Goal: Task Accomplishment & Management: Manage account settings

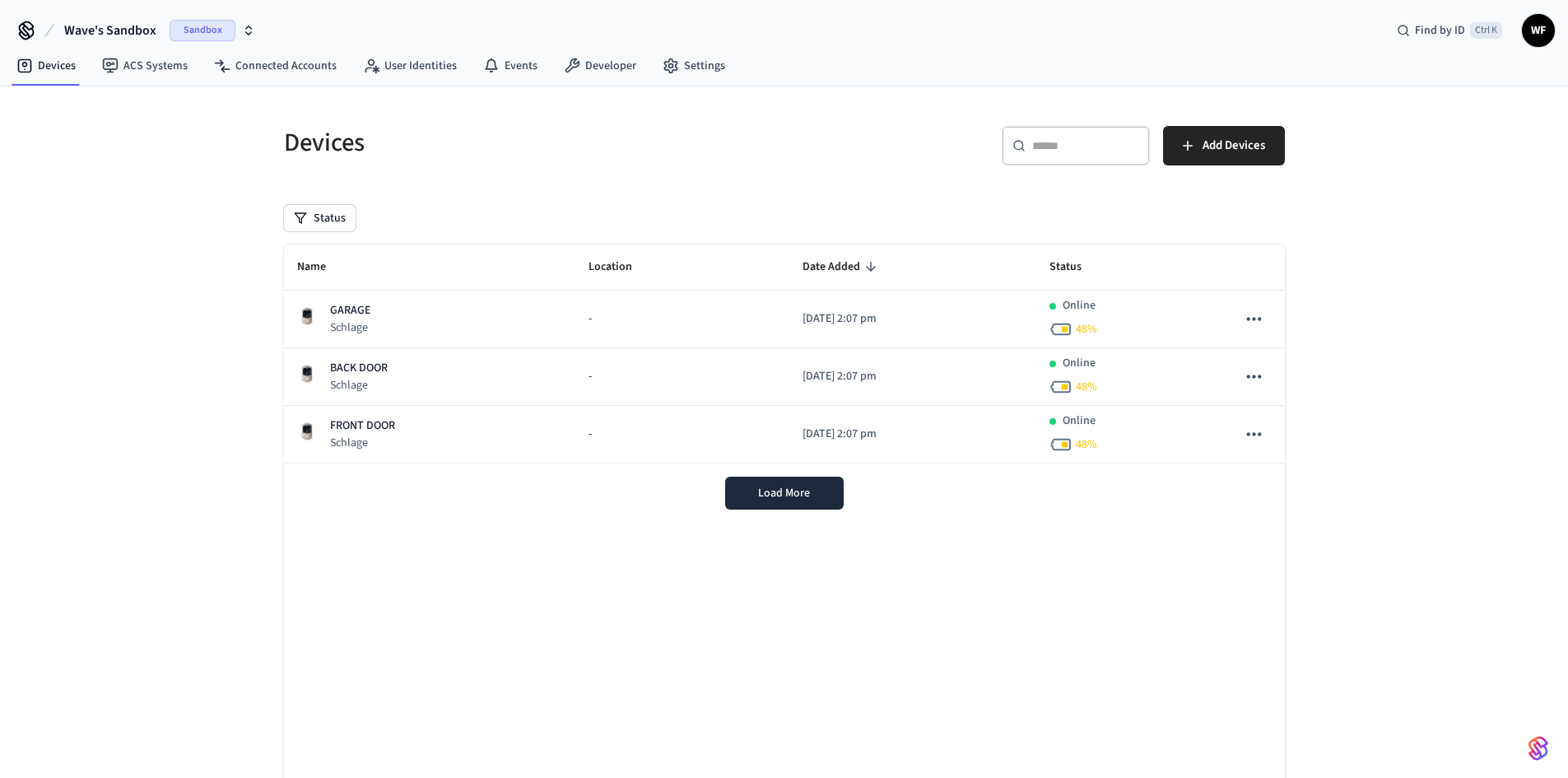
click at [134, 24] on span "Wave's Sandbox" at bounding box center [110, 30] width 92 height 20
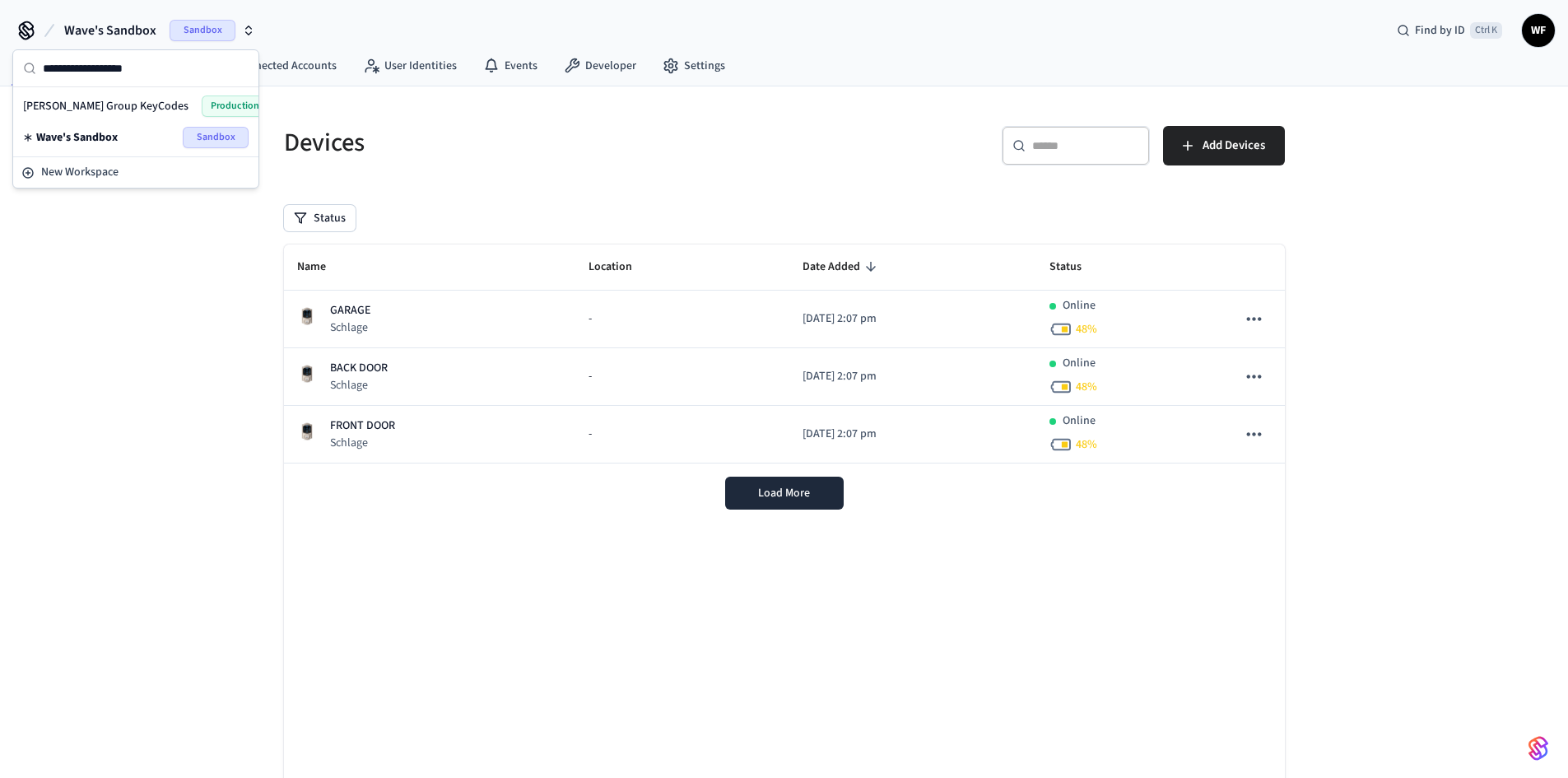
click at [117, 97] on div "[PERSON_NAME] Group KeyCodes Production" at bounding box center [135, 106] width 225 height 21
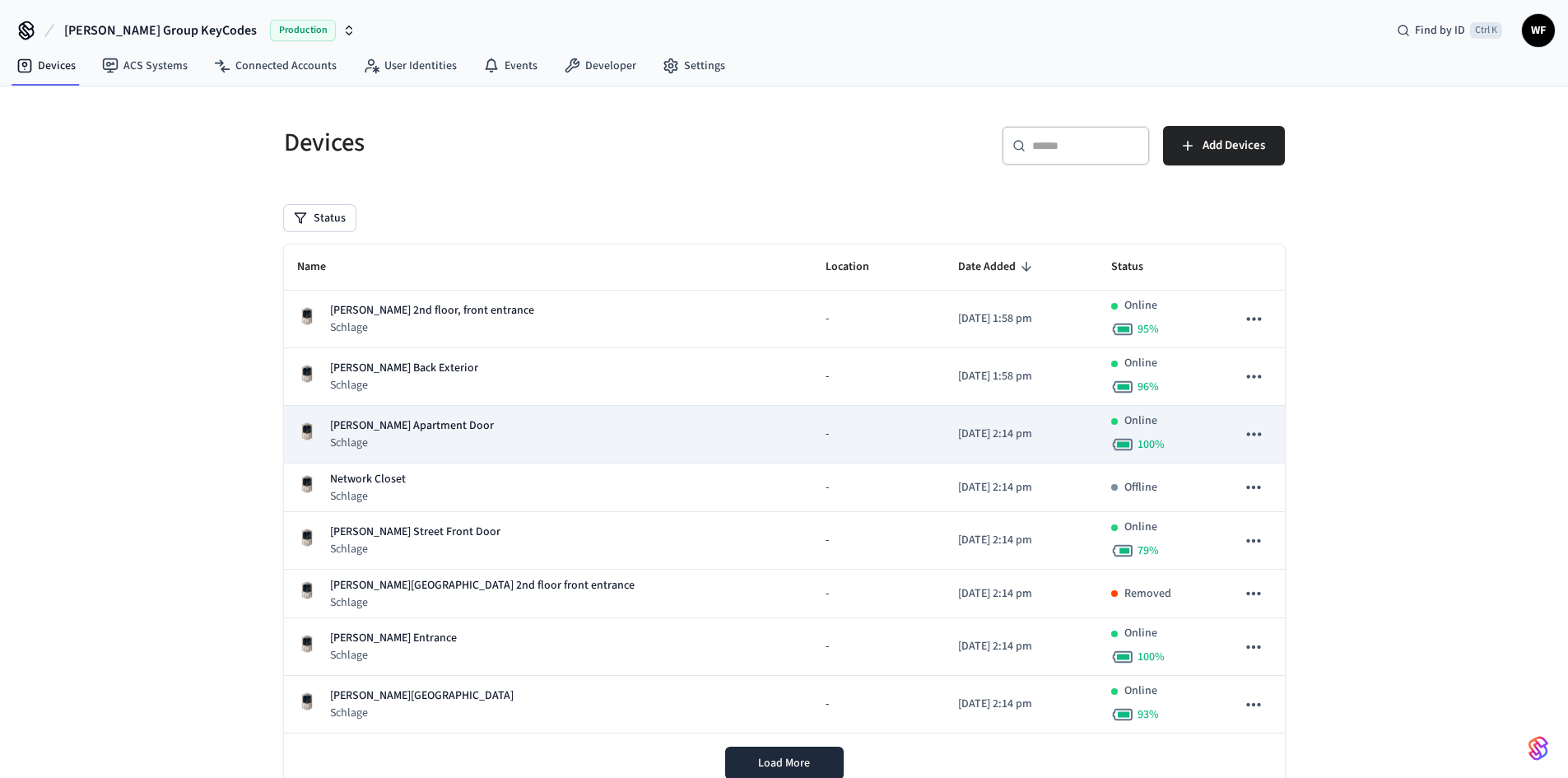
click at [413, 442] on p "Schlage" at bounding box center [411, 443] width 163 height 17
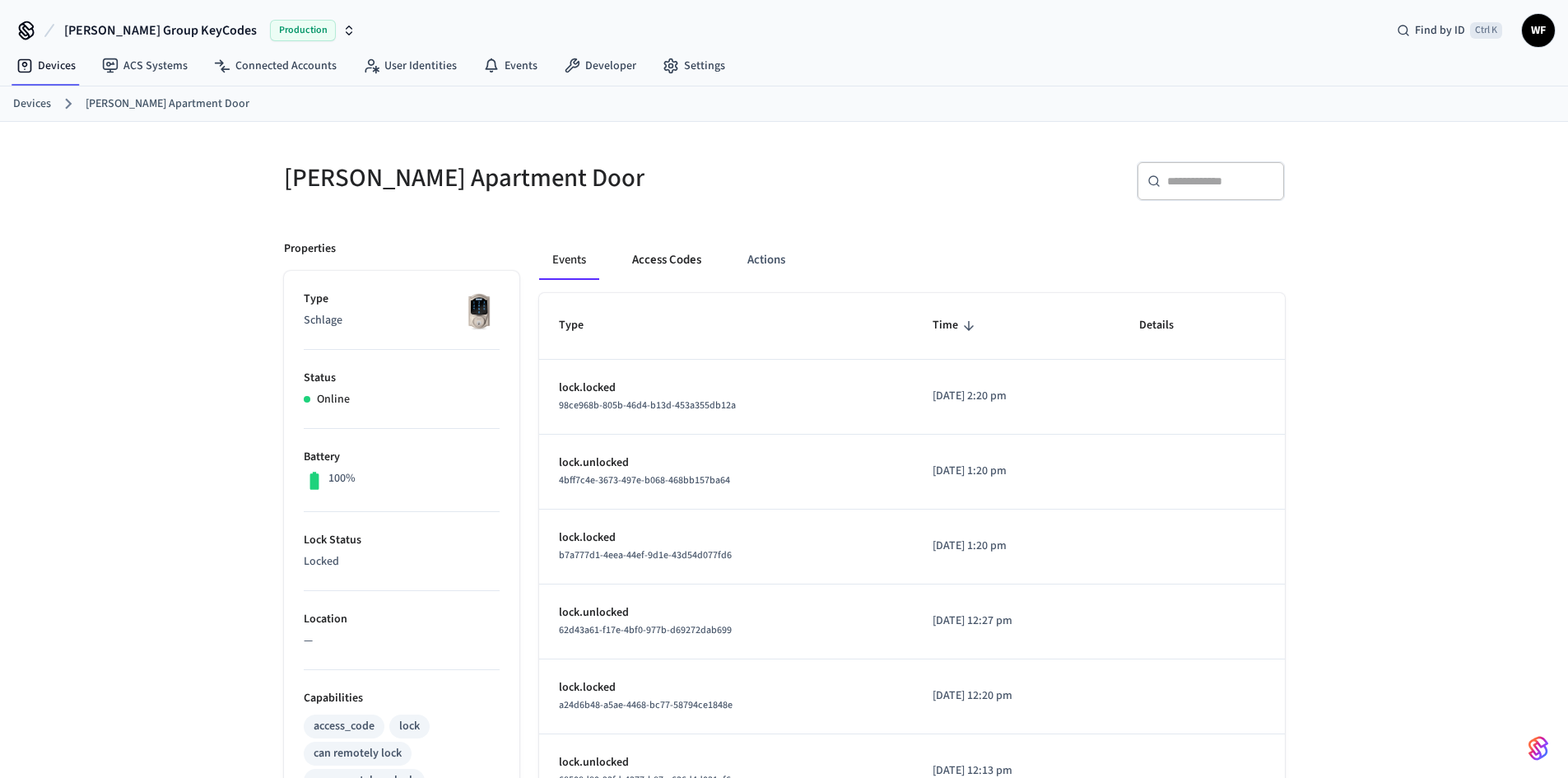
click at [669, 272] on button "Access Codes" at bounding box center [667, 260] width 95 height 39
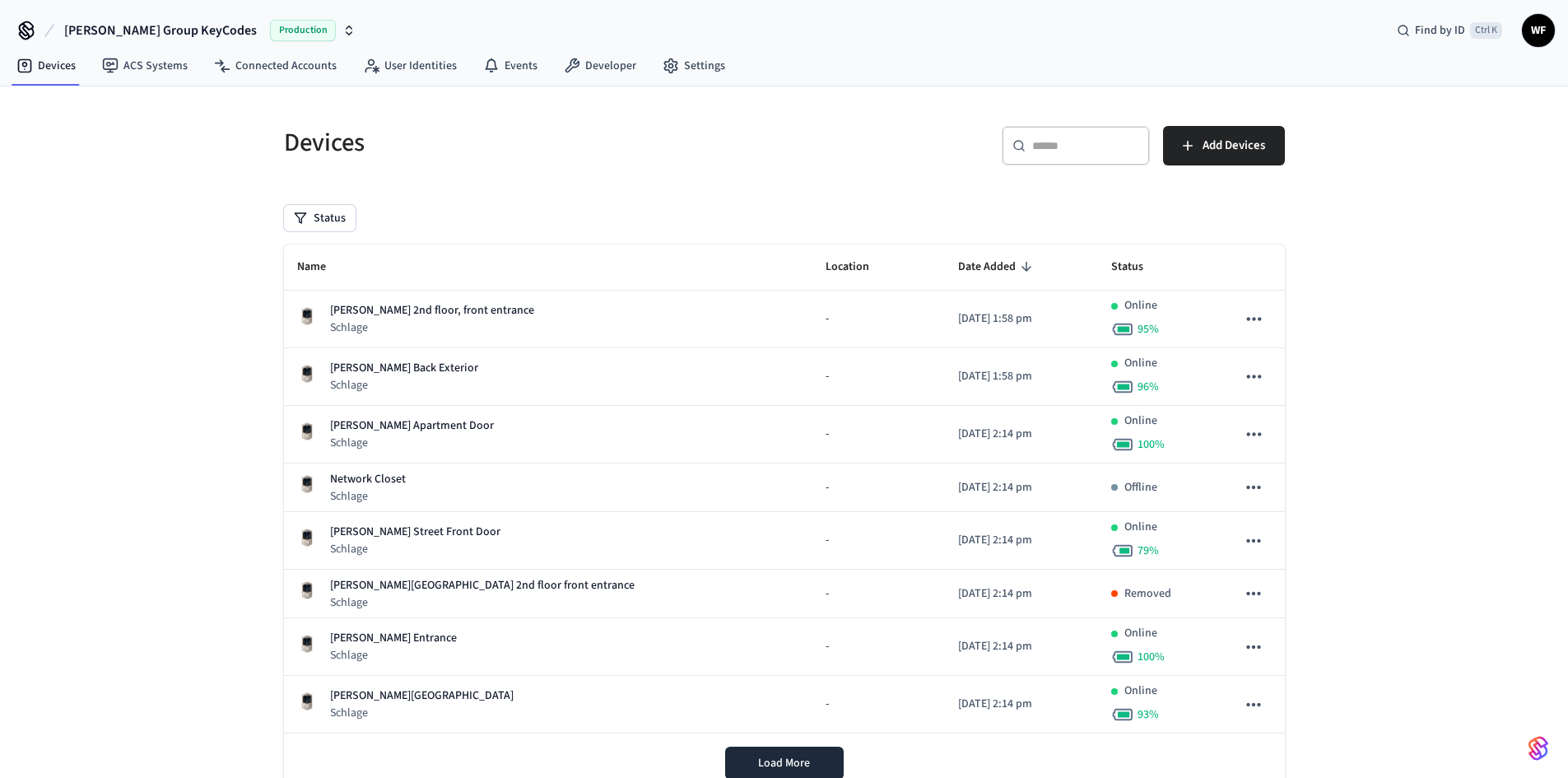
drag, startPoint x: 1250, startPoint y: 184, endPoint x: 1402, endPoint y: 198, distance: 152.6
click at [1402, 198] on div "Devices ​ ​ Add Devices Status Name Location Date Added Status [PERSON_NAME] 2n…" at bounding box center [784, 461] width 1568 height 750
